Goal: Information Seeking & Learning: Compare options

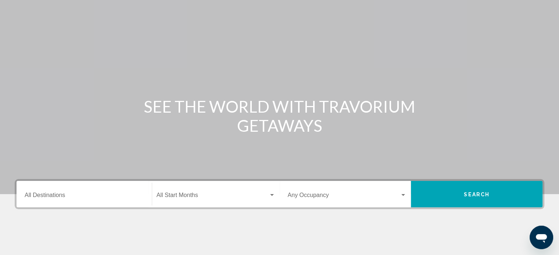
scroll to position [37, 0]
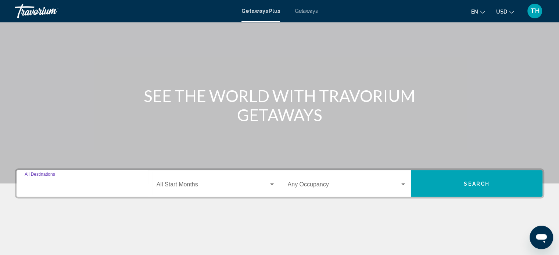
click at [68, 183] on input "Destination All Destinations" at bounding box center [84, 186] width 119 height 7
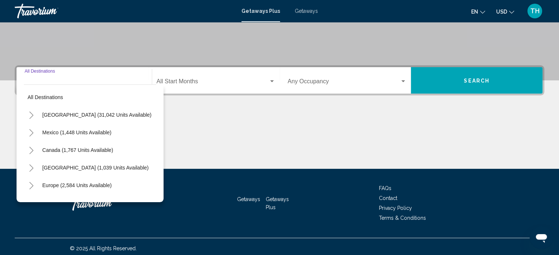
scroll to position [143, 0]
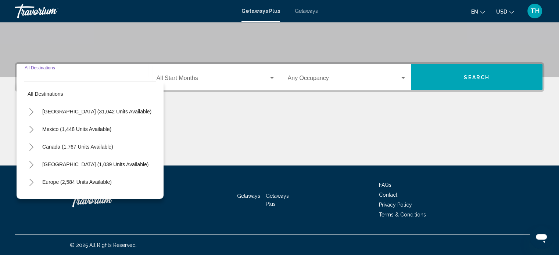
click at [31, 113] on icon "Toggle United States (31,042 units available)" at bounding box center [32, 111] width 6 height 7
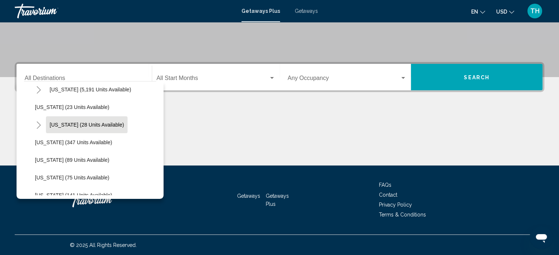
scroll to position [74, 0]
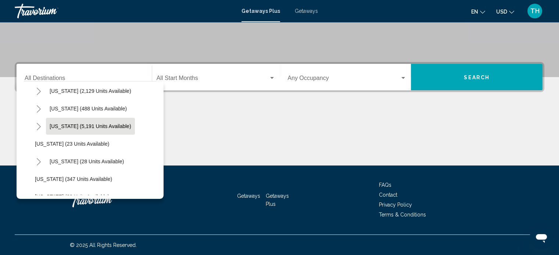
click at [65, 126] on span "[US_STATE] (5,191 units available)" at bounding box center [91, 126] width 82 height 6
type input "**********"
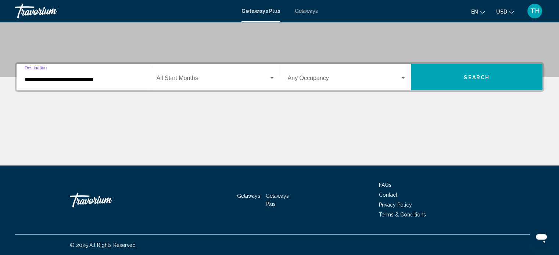
click at [236, 77] on span "Search widget" at bounding box center [213, 79] width 112 height 7
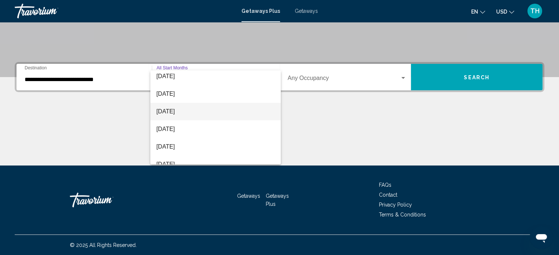
click at [183, 107] on span "[DATE]" at bounding box center [215, 112] width 119 height 18
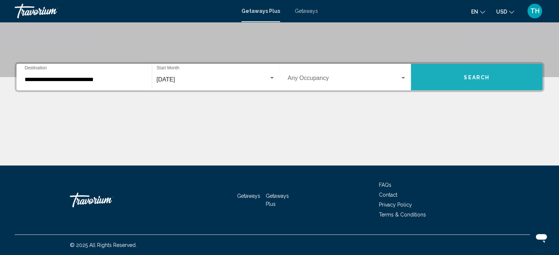
click at [456, 75] on button "Search" at bounding box center [477, 77] width 132 height 26
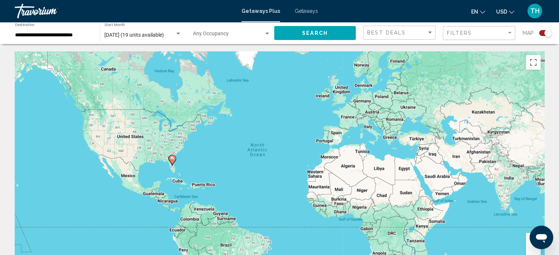
click at [307, 11] on span "Getaways" at bounding box center [306, 11] width 23 height 6
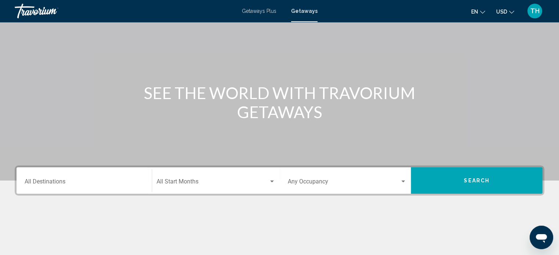
scroll to position [74, 0]
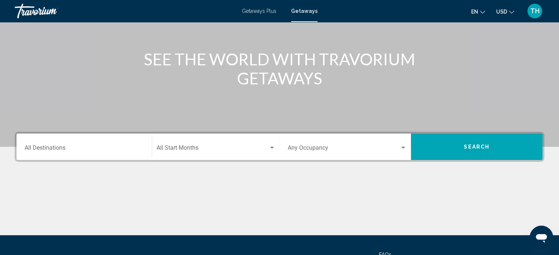
click at [60, 150] on input "Destination All Destinations" at bounding box center [84, 149] width 119 height 7
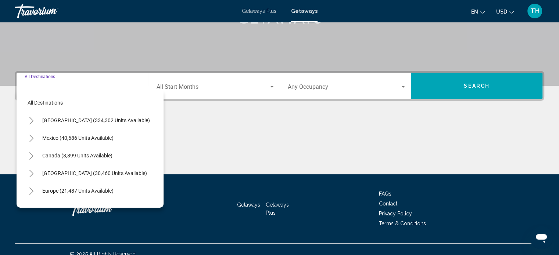
scroll to position [143, 0]
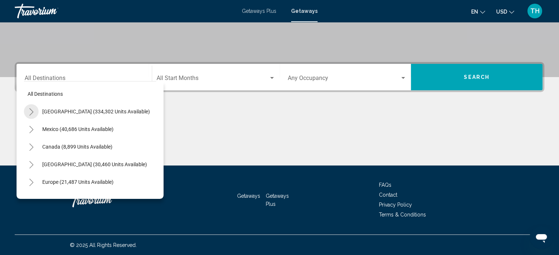
click at [34, 111] on icon "Toggle United States (334,302 units available)" at bounding box center [32, 111] width 6 height 7
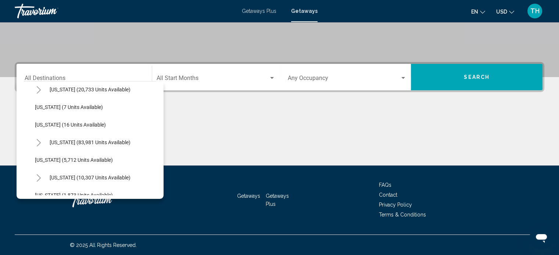
scroll to position [110, 0]
click at [64, 142] on span "[US_STATE] (83,981 units available)" at bounding box center [90, 143] width 81 height 6
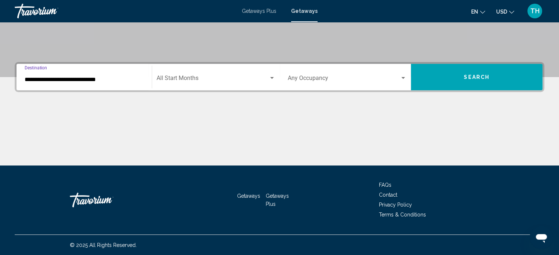
click at [42, 80] on input "**********" at bounding box center [84, 79] width 119 height 7
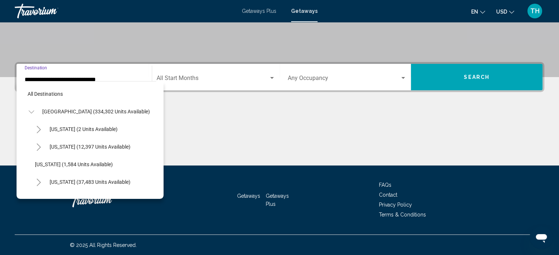
scroll to position [117, 0]
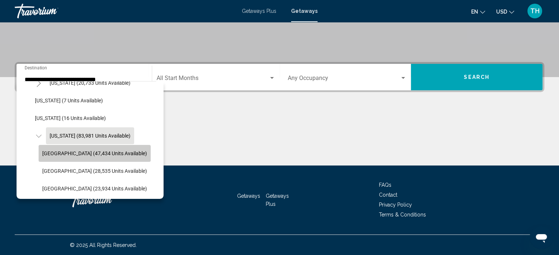
click at [62, 153] on span "[GEOGRAPHIC_DATA] (47,434 units available)" at bounding box center [94, 154] width 105 height 6
type input "**********"
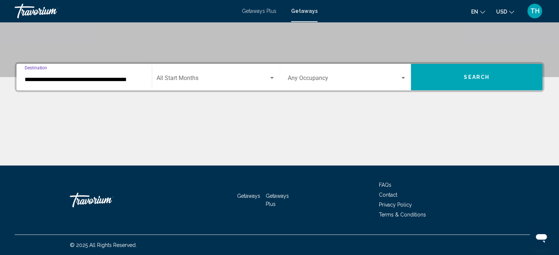
click at [264, 75] on div "Start Month All Start Months" at bounding box center [216, 77] width 119 height 23
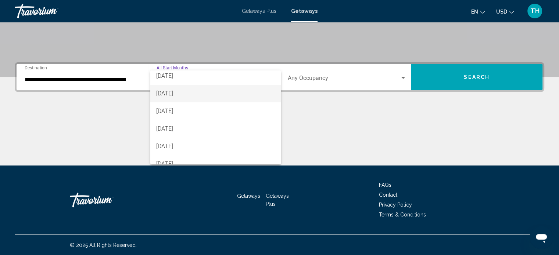
scroll to position [74, 0]
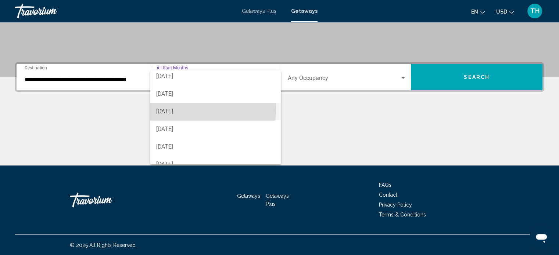
click at [173, 109] on span "[DATE]" at bounding box center [215, 112] width 119 height 18
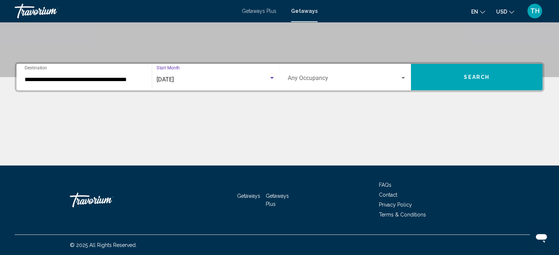
click at [477, 75] on span "Search" at bounding box center [477, 78] width 26 height 6
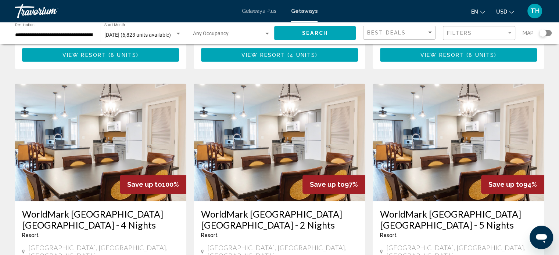
scroll to position [262, 0]
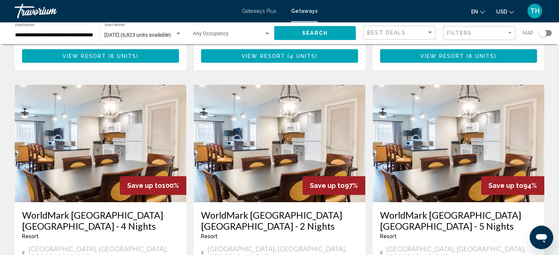
click at [75, 115] on img "Main content" at bounding box center [101, 144] width 172 height 118
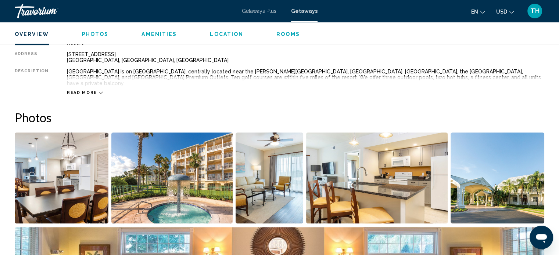
scroll to position [298, 0]
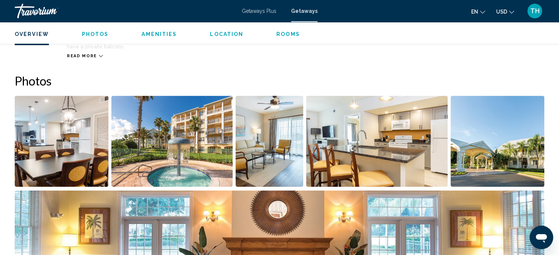
click at [55, 130] on img "Open full-screen image slider" at bounding box center [62, 141] width 94 height 91
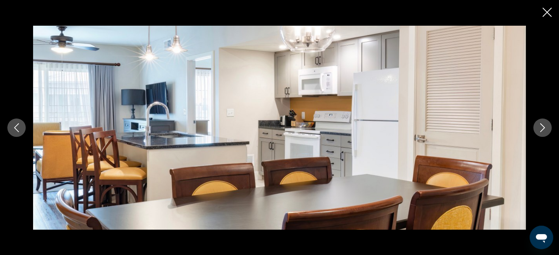
click at [540, 126] on icon "Next image" at bounding box center [542, 127] width 9 height 9
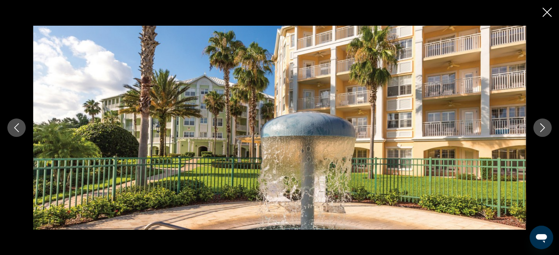
click at [541, 129] on icon "Next image" at bounding box center [542, 127] width 9 height 9
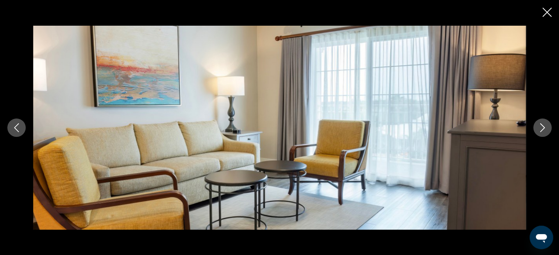
click at [538, 125] on icon "Next image" at bounding box center [542, 127] width 9 height 9
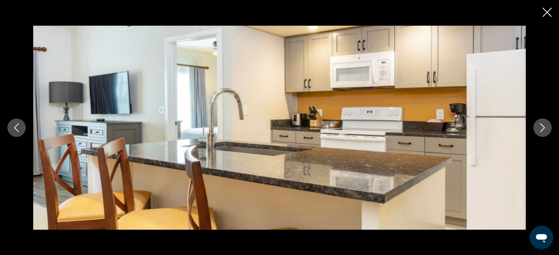
click at [541, 125] on icon "Next image" at bounding box center [542, 127] width 9 height 9
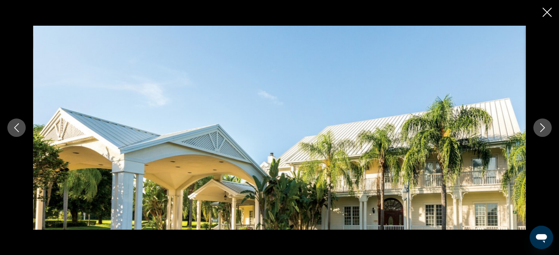
click at [541, 125] on icon "Next image" at bounding box center [542, 127] width 9 height 9
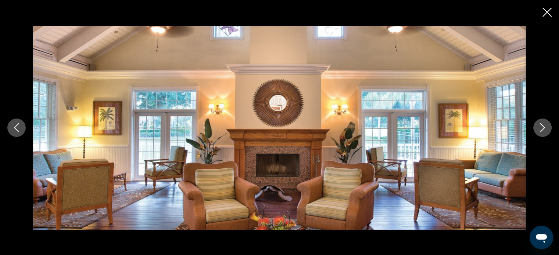
click at [541, 125] on icon "Next image" at bounding box center [542, 127] width 9 height 9
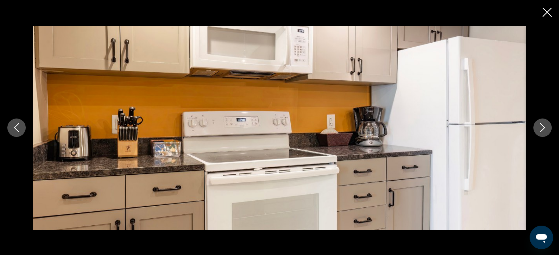
click at [541, 125] on icon "Next image" at bounding box center [542, 127] width 9 height 9
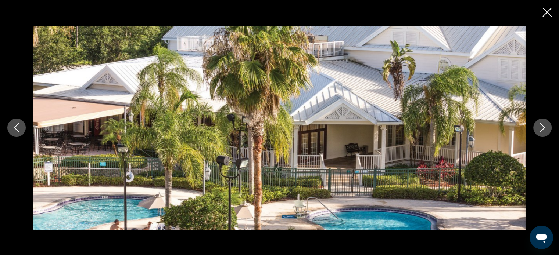
click at [541, 125] on icon "Next image" at bounding box center [542, 127] width 9 height 9
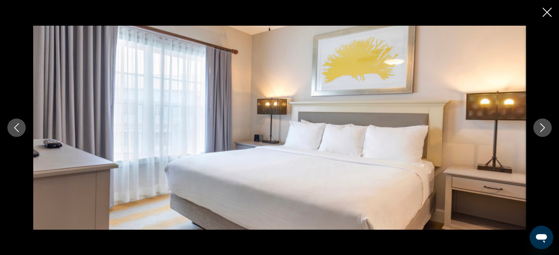
click at [541, 125] on icon "Next image" at bounding box center [542, 127] width 9 height 9
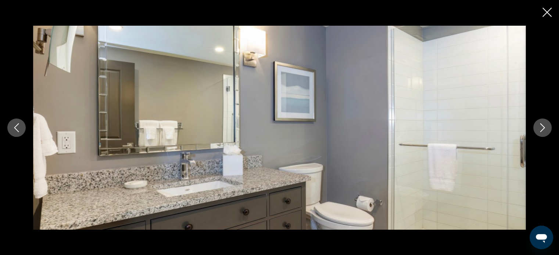
click at [541, 125] on icon "Next image" at bounding box center [542, 127] width 9 height 9
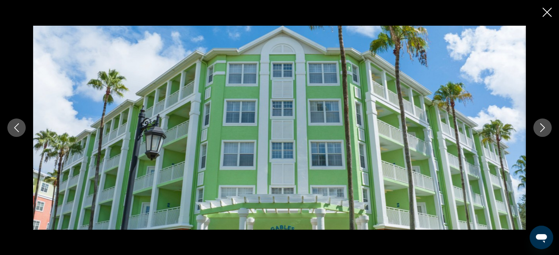
click at [546, 126] on icon "Next image" at bounding box center [542, 127] width 9 height 9
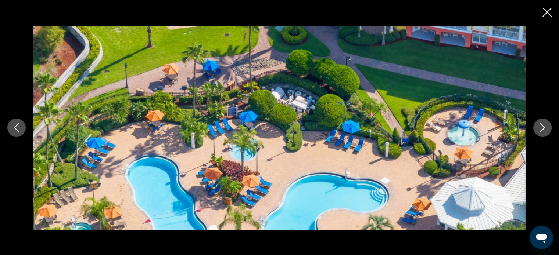
click at [546, 126] on icon "Next image" at bounding box center [542, 127] width 9 height 9
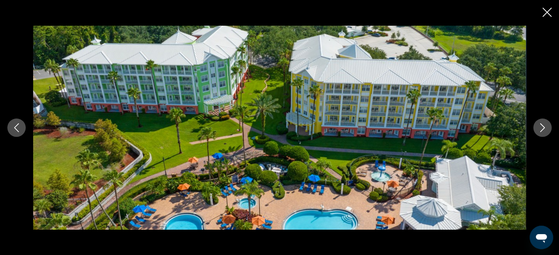
click at [540, 127] on icon "Next image" at bounding box center [542, 127] width 9 height 9
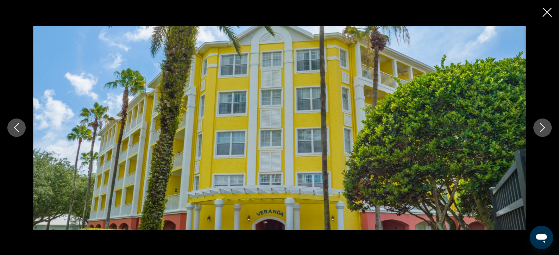
click at [539, 128] on icon "Next image" at bounding box center [542, 127] width 9 height 9
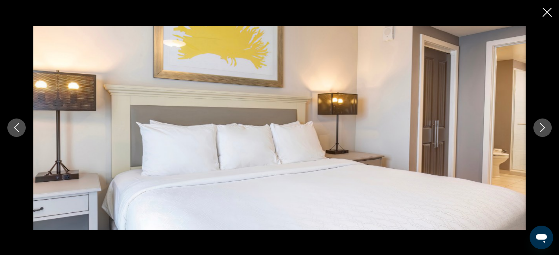
click at [539, 128] on icon "Next image" at bounding box center [542, 127] width 9 height 9
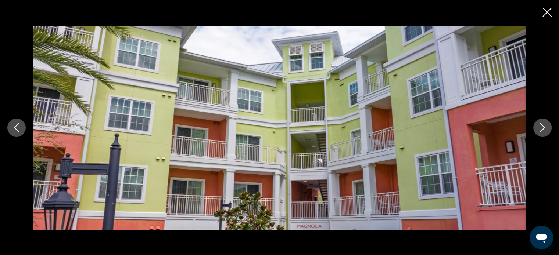
click at [539, 128] on icon "Next image" at bounding box center [542, 127] width 9 height 9
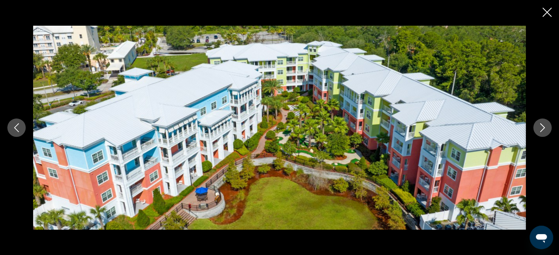
click at [539, 128] on icon "Next image" at bounding box center [542, 127] width 9 height 9
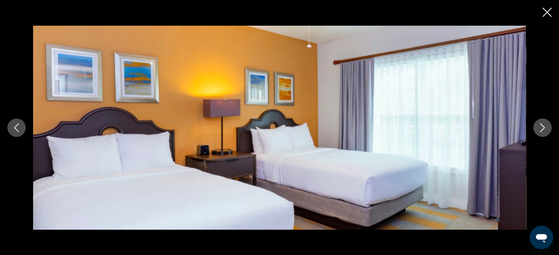
click at [539, 128] on icon "Next image" at bounding box center [542, 127] width 9 height 9
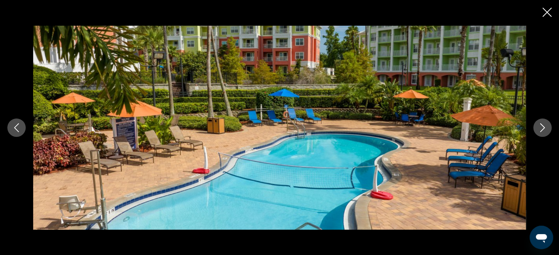
click at [539, 128] on icon "Next image" at bounding box center [542, 127] width 9 height 9
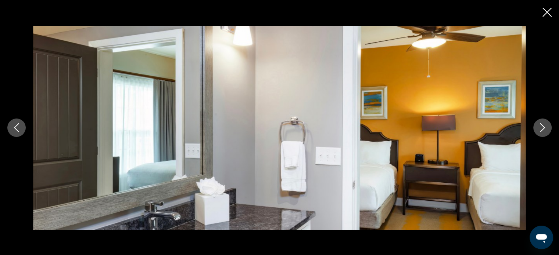
click at [541, 127] on icon "Next image" at bounding box center [542, 127] width 9 height 9
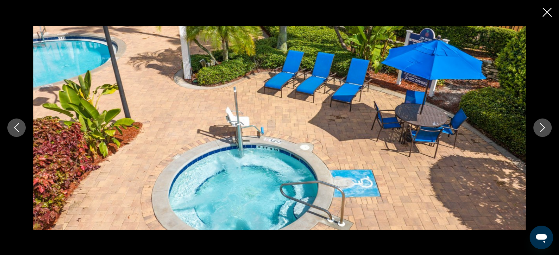
click at [544, 128] on icon "Next image" at bounding box center [542, 127] width 5 height 9
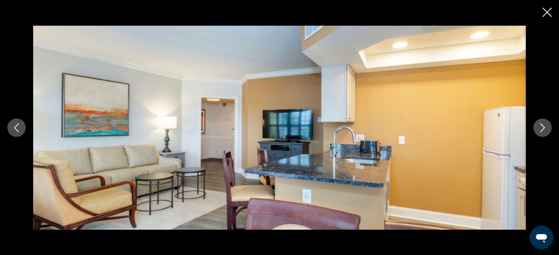
click at [544, 128] on icon "Next image" at bounding box center [542, 127] width 9 height 9
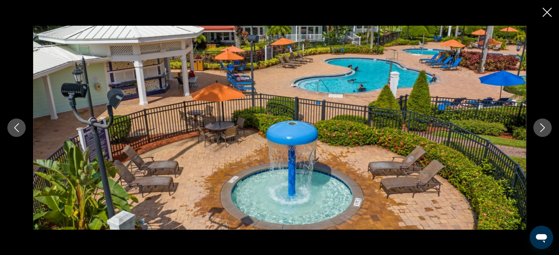
click at [544, 128] on icon "Next image" at bounding box center [542, 127] width 9 height 9
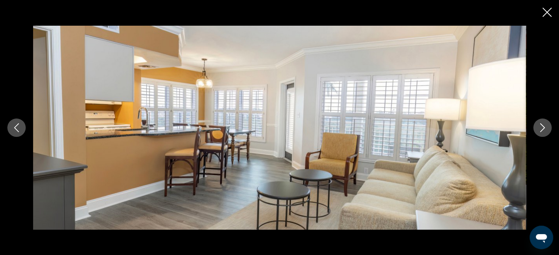
click at [544, 128] on icon "Next image" at bounding box center [542, 127] width 9 height 9
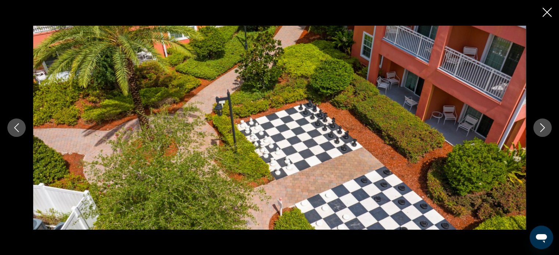
click at [544, 128] on icon "Next image" at bounding box center [542, 127] width 9 height 9
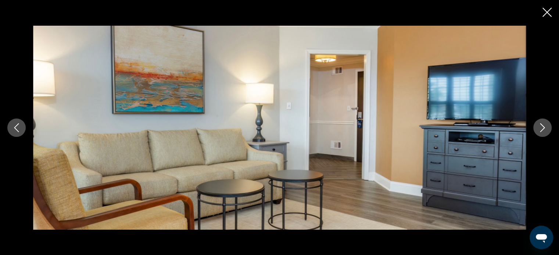
click at [544, 128] on icon "Next image" at bounding box center [542, 127] width 9 height 9
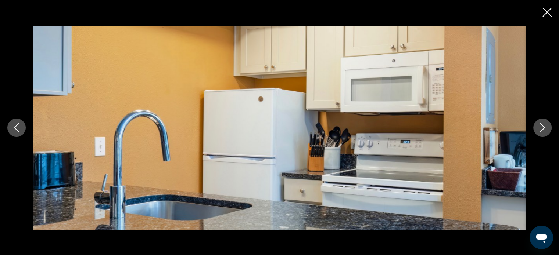
click at [544, 128] on icon "Next image" at bounding box center [542, 127] width 9 height 9
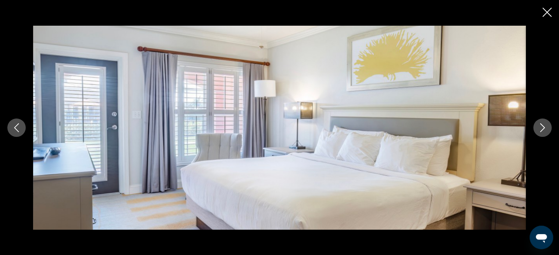
click at [544, 128] on icon "Next image" at bounding box center [542, 127] width 9 height 9
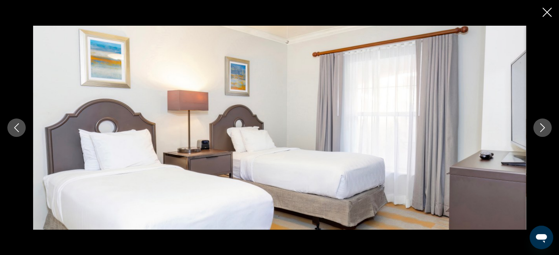
click at [544, 128] on icon "Next image" at bounding box center [542, 127] width 9 height 9
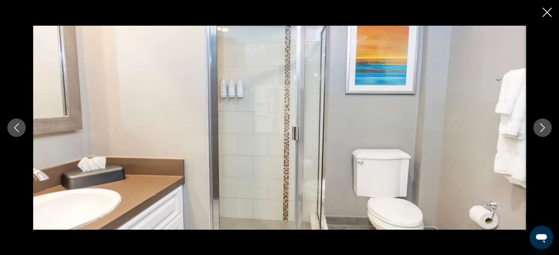
click at [544, 128] on icon "Next image" at bounding box center [542, 127] width 9 height 9
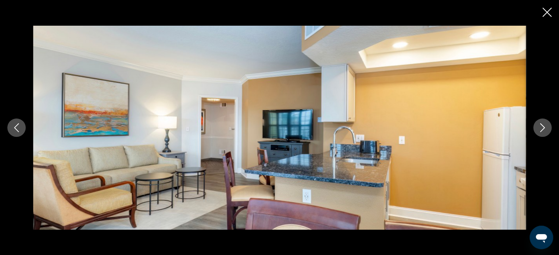
click at [544, 128] on icon "Next image" at bounding box center [542, 127] width 9 height 9
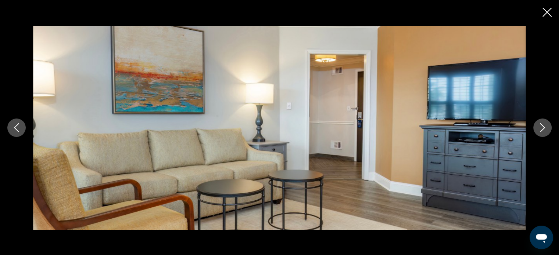
click at [544, 128] on icon "Next image" at bounding box center [542, 127] width 9 height 9
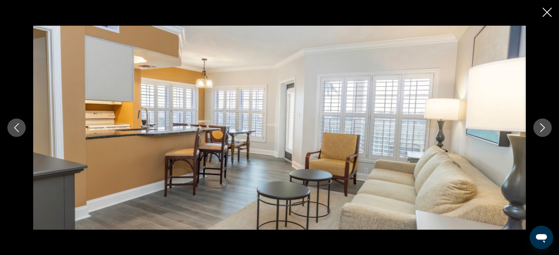
click at [544, 128] on icon "Next image" at bounding box center [542, 127] width 9 height 9
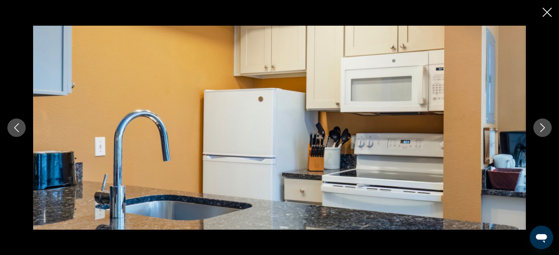
click at [544, 128] on icon "Next image" at bounding box center [542, 127] width 9 height 9
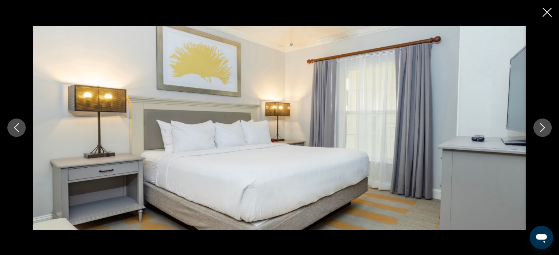
click at [544, 128] on icon "Next image" at bounding box center [542, 127] width 9 height 9
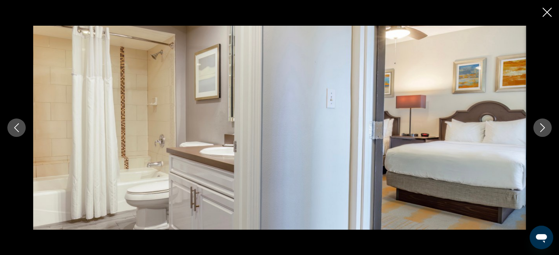
click at [544, 128] on icon "Next image" at bounding box center [542, 127] width 9 height 9
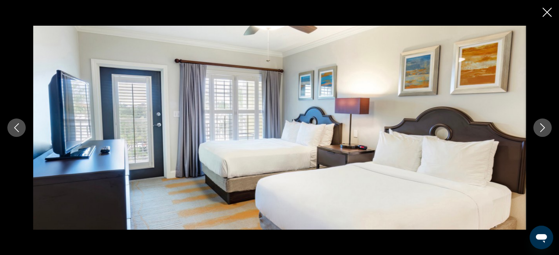
click at [544, 128] on icon "Next image" at bounding box center [542, 127] width 9 height 9
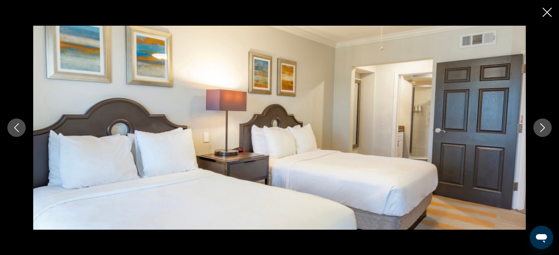
click at [544, 128] on icon "Next image" at bounding box center [542, 127] width 9 height 9
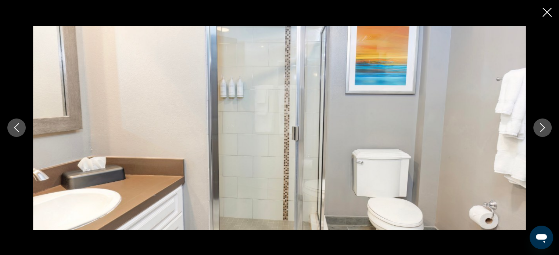
click at [544, 128] on icon "Next image" at bounding box center [542, 127] width 9 height 9
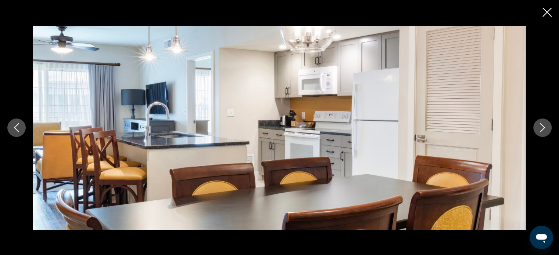
click at [544, 128] on icon "Next image" at bounding box center [542, 127] width 9 height 9
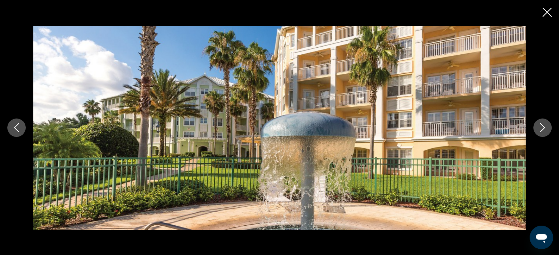
click at [544, 13] on icon "Close slideshow" at bounding box center [546, 12] width 9 height 9
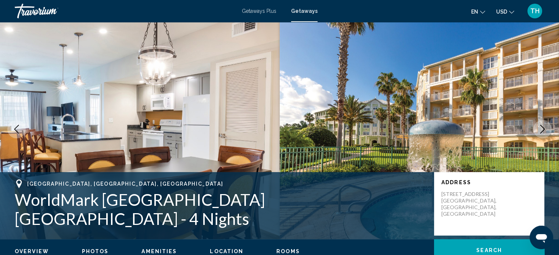
scroll to position [0, 0]
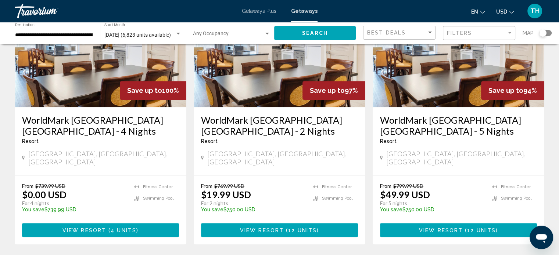
scroll to position [368, 0]
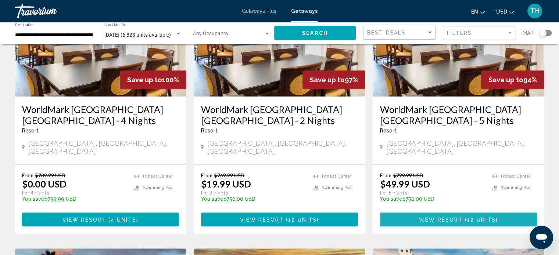
click at [444, 217] on span "View Resort" at bounding box center [441, 220] width 44 height 6
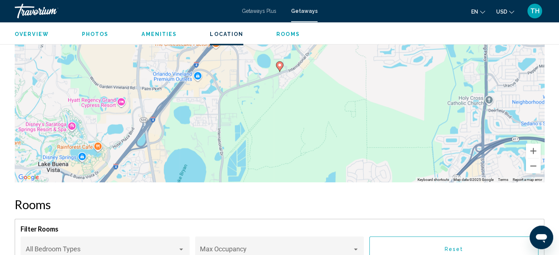
scroll to position [1178, 0]
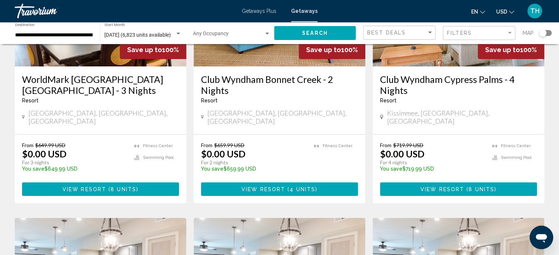
scroll to position [147, 0]
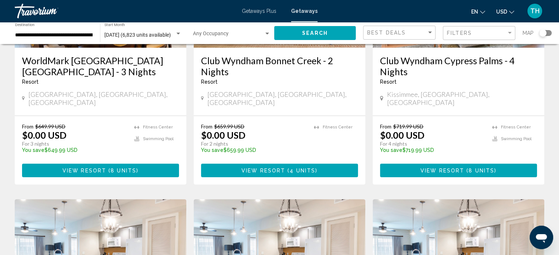
click at [454, 168] on span "View Resort" at bounding box center [442, 171] width 44 height 6
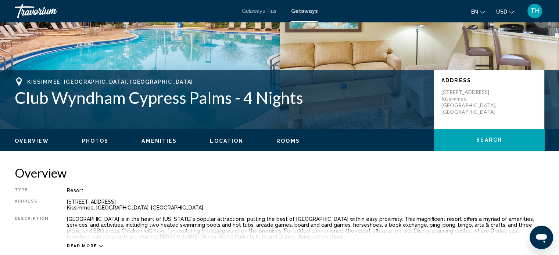
scroll to position [78, 0]
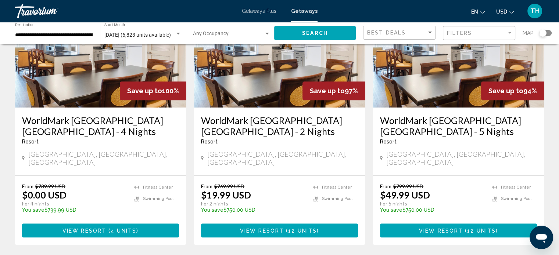
scroll to position [368, 0]
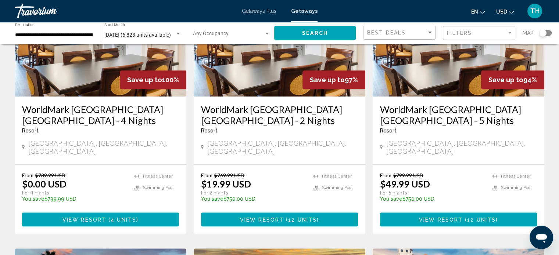
click at [86, 217] on span "View Resort" at bounding box center [84, 220] width 44 height 6
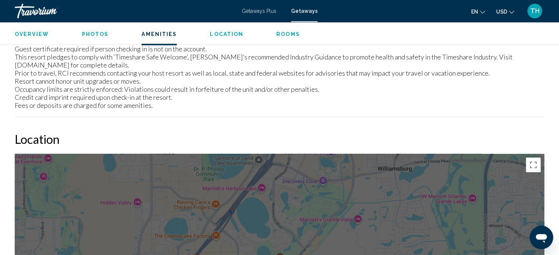
scroll to position [923, 0]
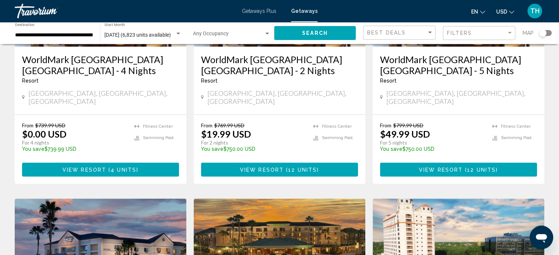
scroll to position [441, 0]
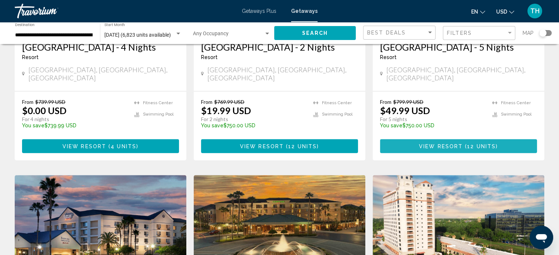
click at [453, 144] on span "View Resort" at bounding box center [441, 147] width 44 height 6
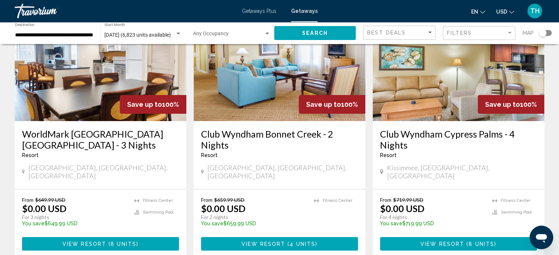
scroll to position [110, 0]
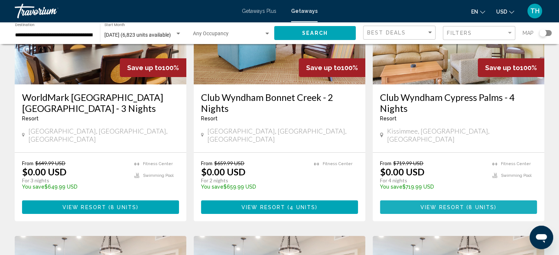
click at [450, 205] on span "View Resort" at bounding box center [442, 208] width 44 height 6
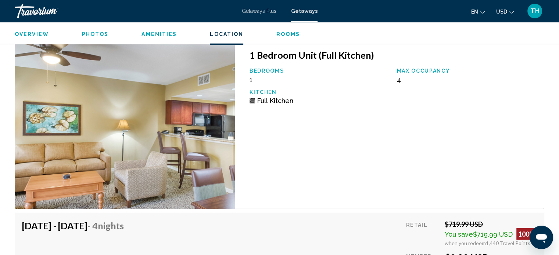
scroll to position [1658, 0]
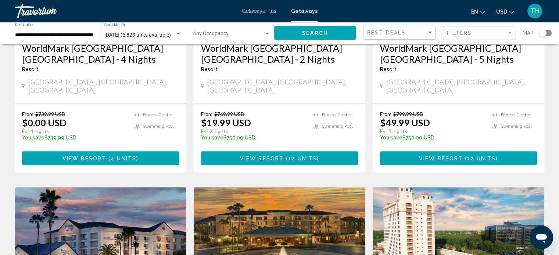
scroll to position [441, 0]
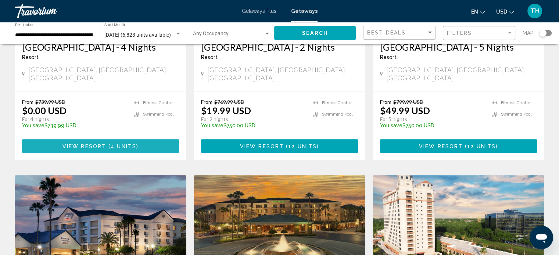
click at [104, 144] on span "View Resort" at bounding box center [84, 147] width 44 height 6
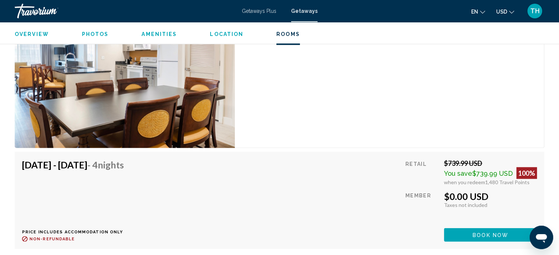
scroll to position [1364, 0]
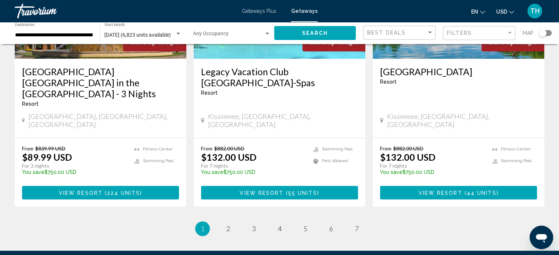
scroll to position [919, 0]
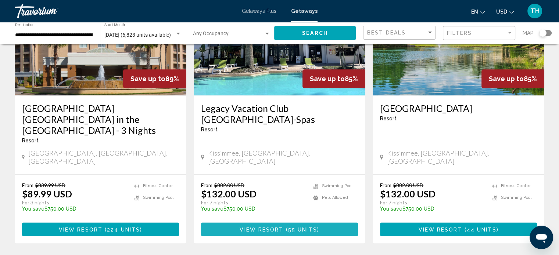
click at [270, 227] on span "View Resort" at bounding box center [262, 230] width 44 height 6
